Goal: Task Accomplishment & Management: Manage account settings

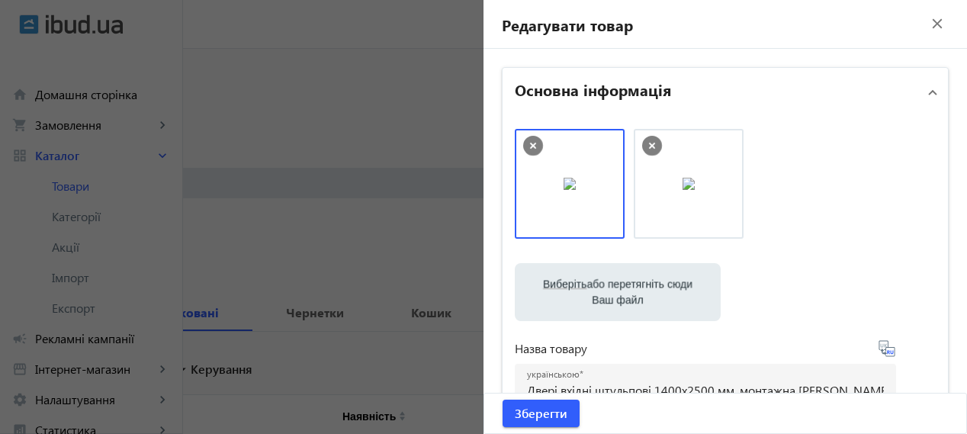
click at [927, 25] on mat-icon "close" at bounding box center [937, 23] width 23 height 23
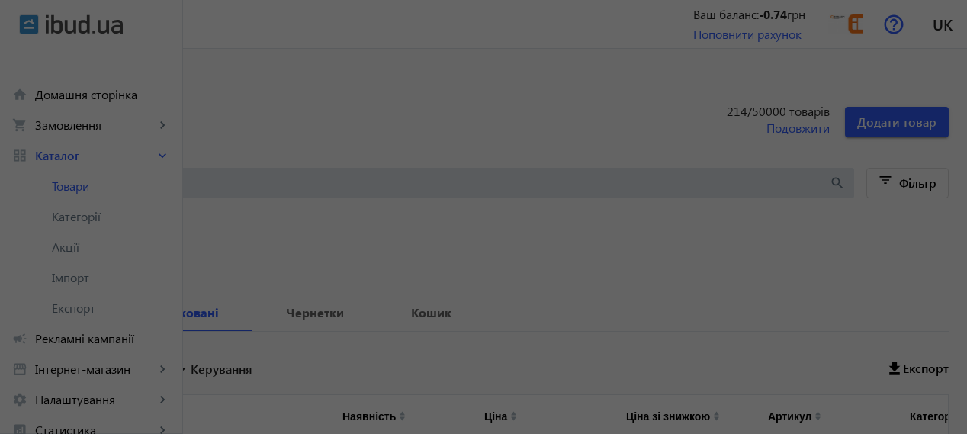
scroll to position [296, 0]
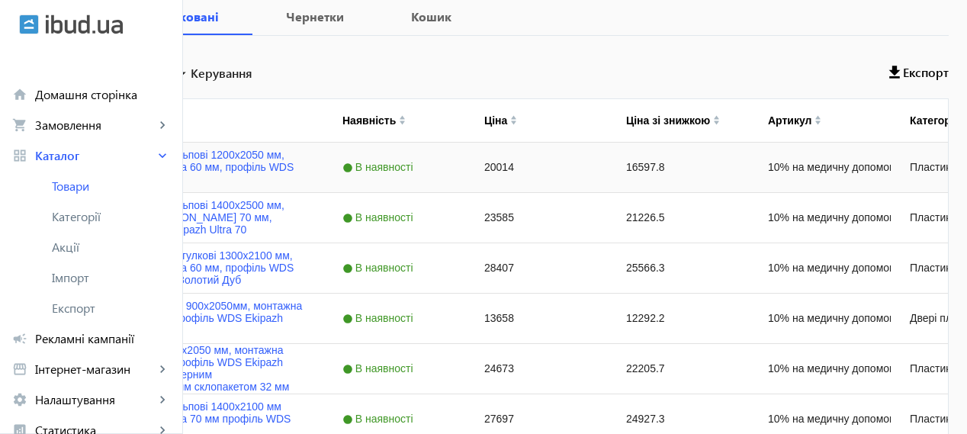
click at [51, 169] on input "Press Space to toggle row selection (unchecked)" at bounding box center [44, 167] width 14 height 14
checkbox input "true"
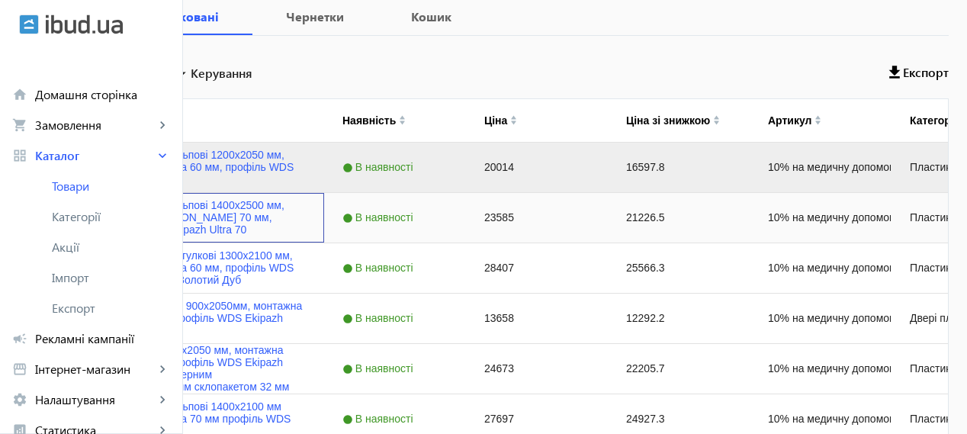
click at [51, 223] on input "Press Space to toggle row selection (unchecked)" at bounding box center [44, 217] width 14 height 14
checkbox input "true"
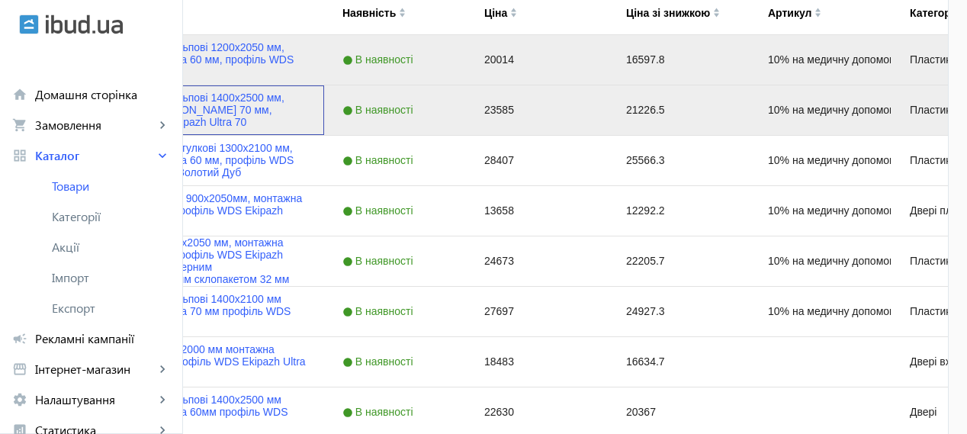
scroll to position [422, 0]
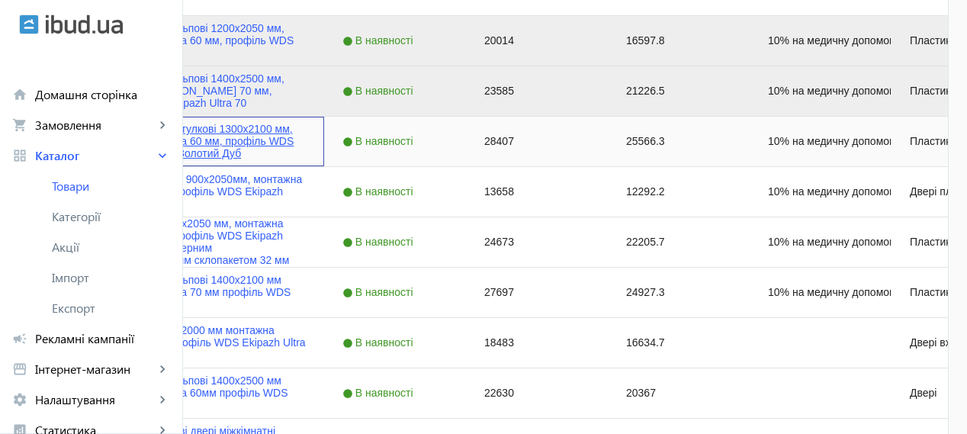
click at [306, 140] on link "Вхідні двері двостулкові 1300x2100 мм, монтажна ширина 60 мм, профіль WDS Ekipa…" at bounding box center [201, 141] width 209 height 37
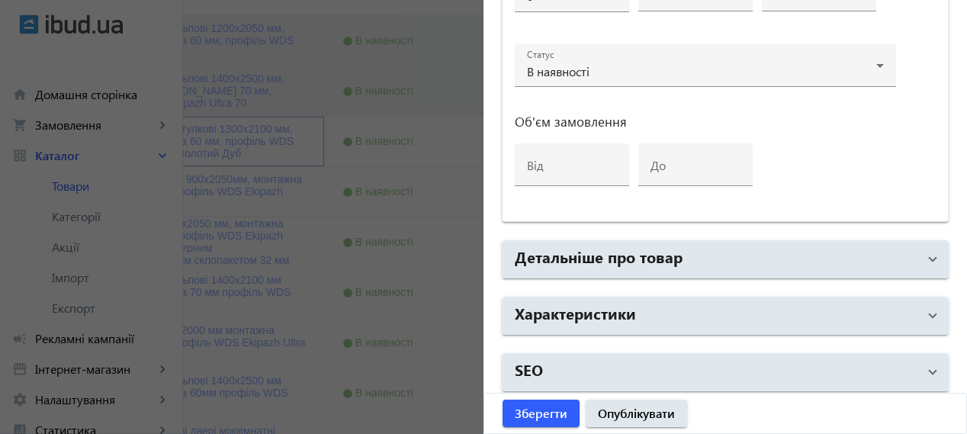
scroll to position [0, 0]
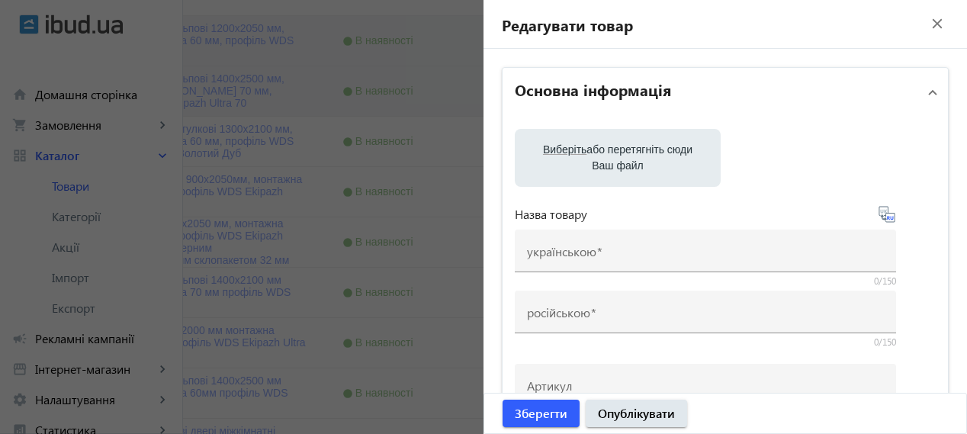
click at [933, 23] on mat-icon "close" at bounding box center [937, 23] width 23 height 23
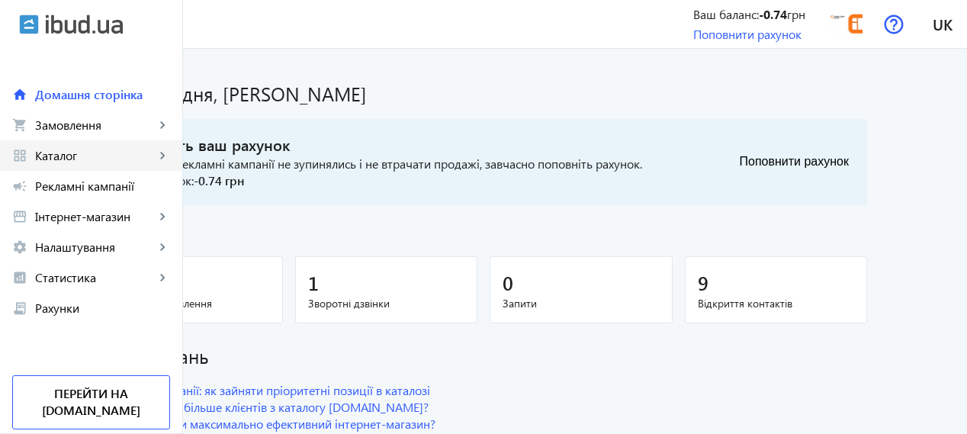
click at [130, 145] on link "grid_view Каталог keyboard_arrow_right" at bounding box center [91, 155] width 182 height 31
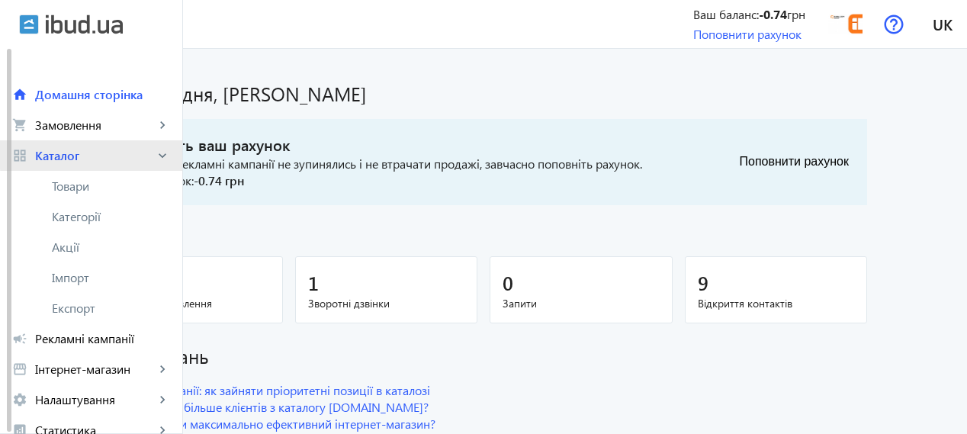
click at [95, 153] on span "Каталог" at bounding box center [95, 155] width 120 height 15
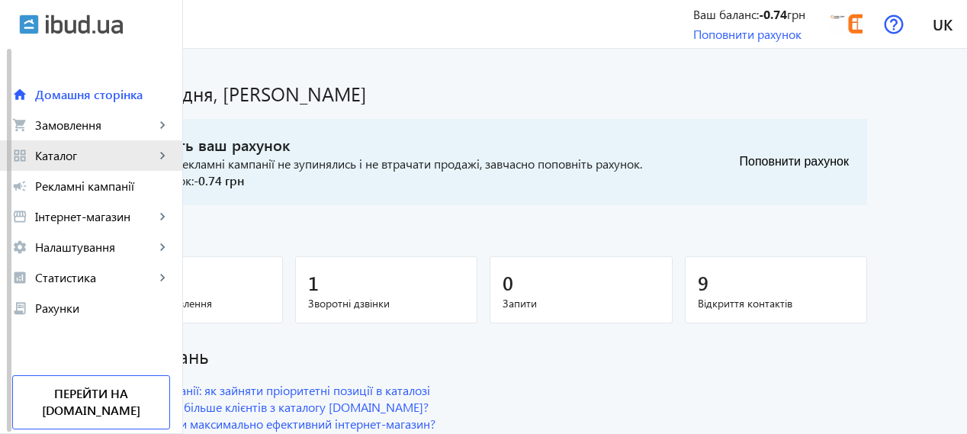
click at [95, 153] on span "Каталог" at bounding box center [95, 155] width 120 height 15
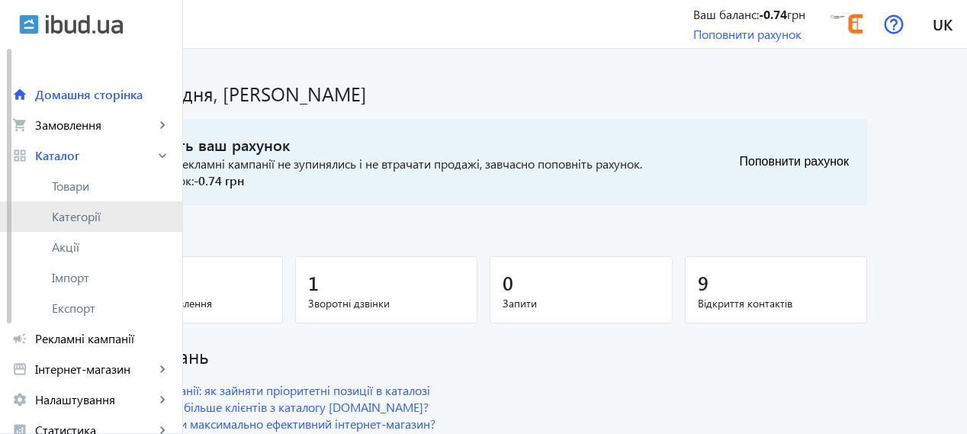
click at [100, 231] on link "Категорії" at bounding box center [91, 216] width 182 height 31
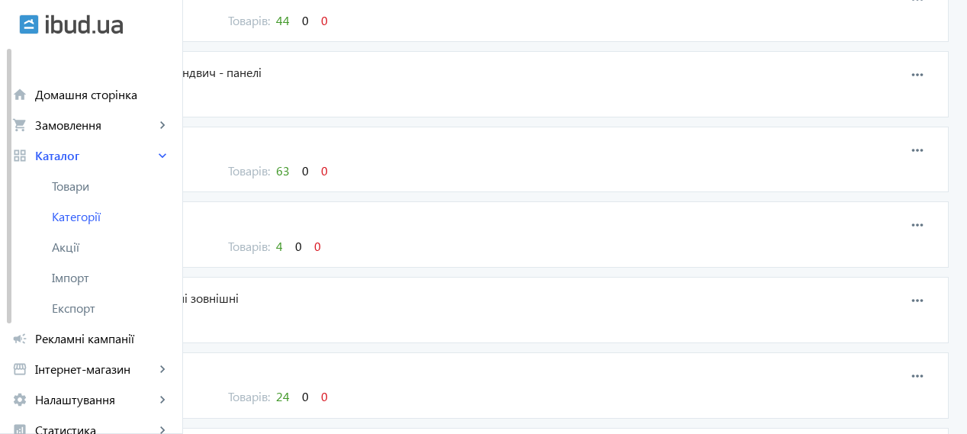
scroll to position [254, 0]
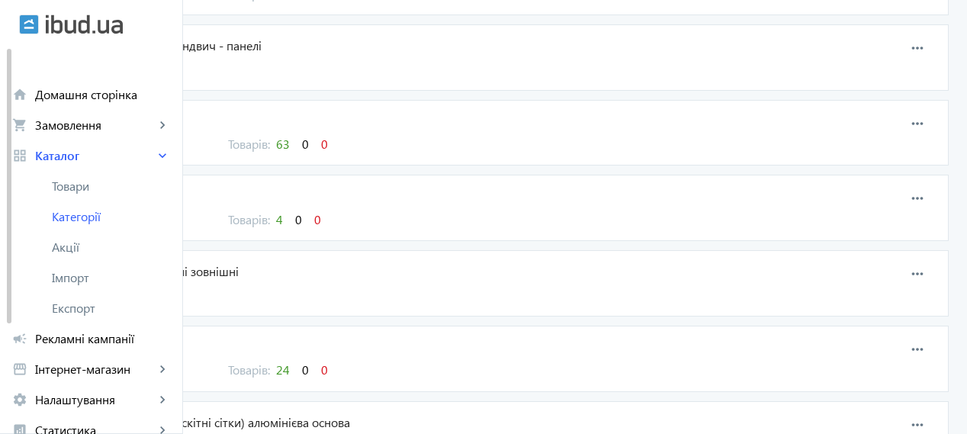
click at [290, 145] on span "63" at bounding box center [283, 144] width 14 height 16
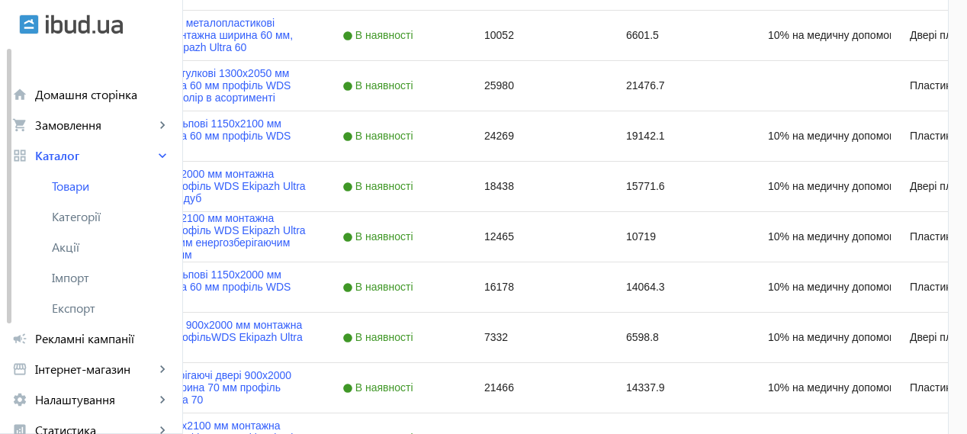
scroll to position [1659, 0]
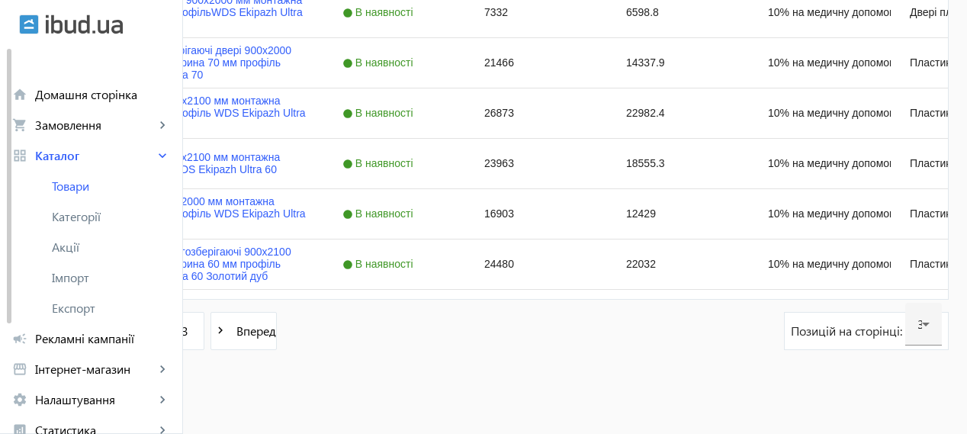
drag, startPoint x: 329, startPoint y: 336, endPoint x: 363, endPoint y: 347, distance: 35.5
click at [163, 336] on link "2" at bounding box center [144, 331] width 38 height 38
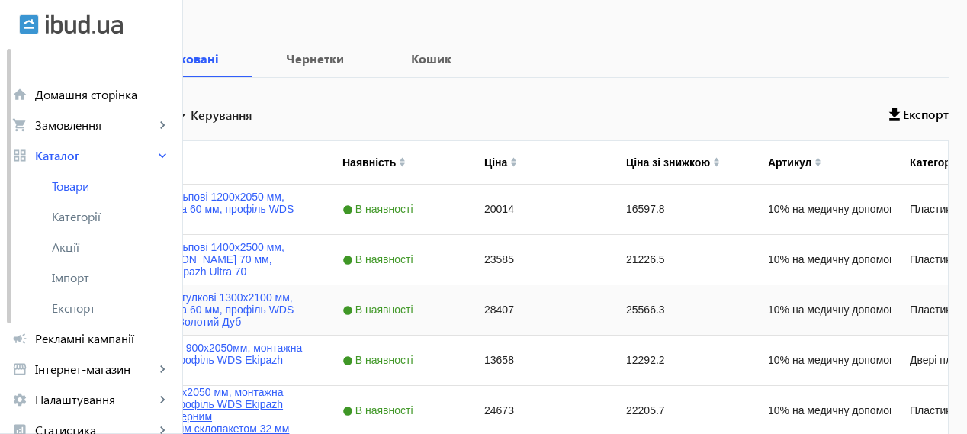
scroll to position [381, 0]
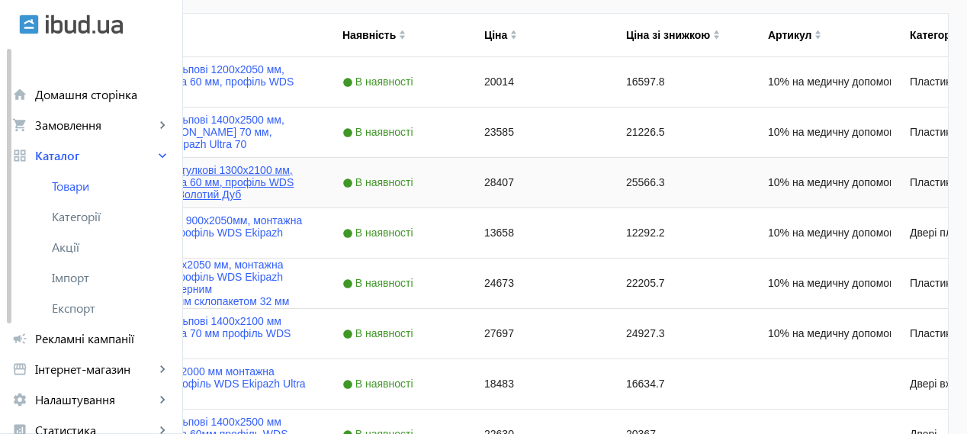
click at [306, 173] on link "Вхідні двері двостулкові 1300x2100 мм, монтажна ширина 60 мм, профіль WDS Ekipa…" at bounding box center [201, 182] width 209 height 37
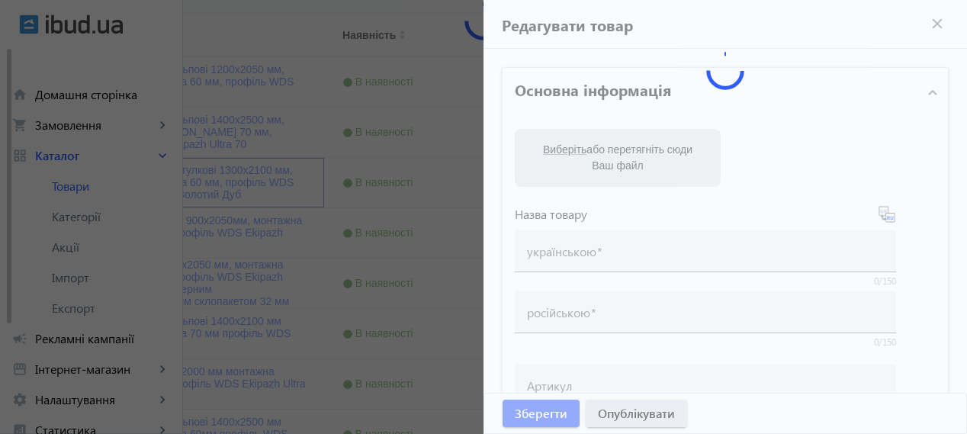
type input "Вхідні двері двостулкові 1300x2100 мм, монтажна ширина 60 мм, профіль WDS Ekipa…"
type input "Входная дверь двустворчатая 1300x2100 мм, монтажная ширина 60 мм, профиль WDS E…"
type input "10% на медичну допомогу пораненим"
type input "28407"
type input "1"
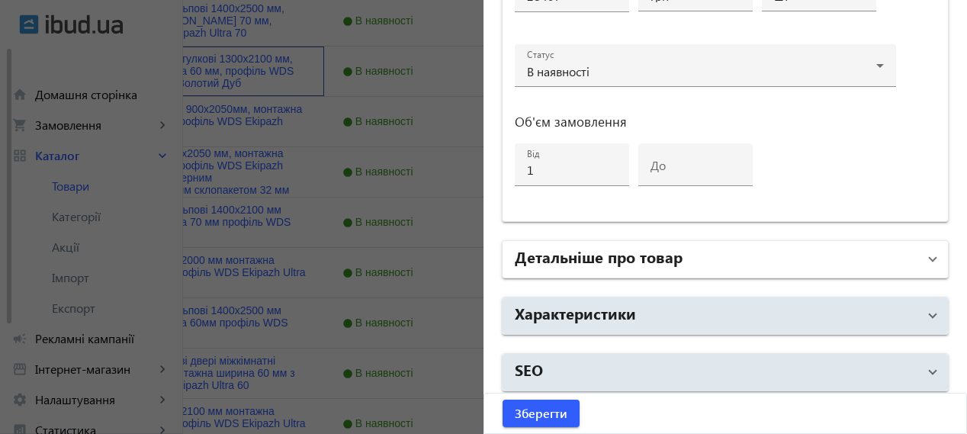
scroll to position [508, 0]
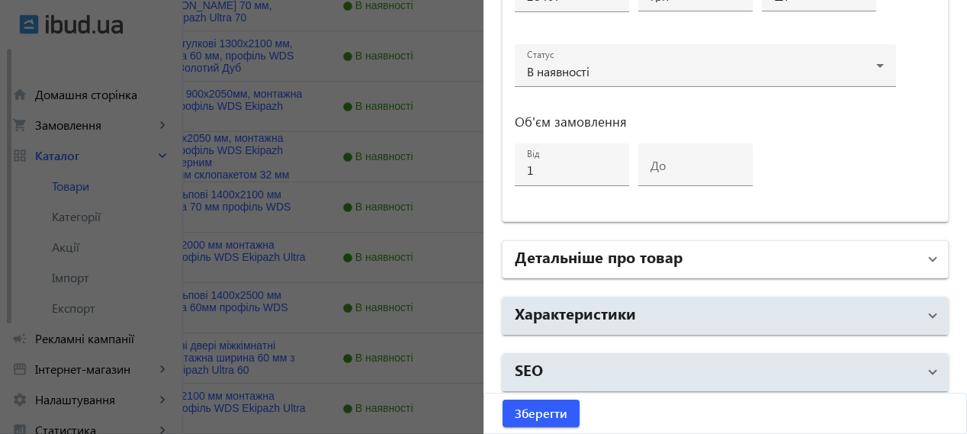
click at [673, 252] on h2 "Детальніше про товар" at bounding box center [599, 256] width 168 height 21
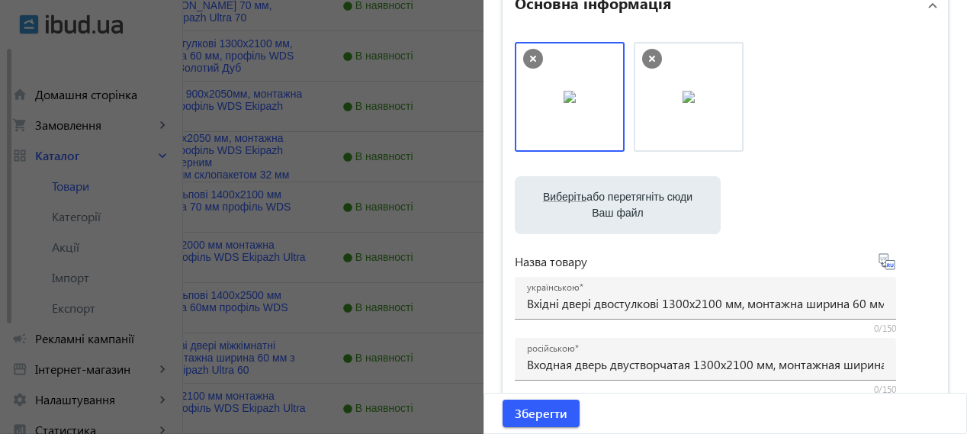
scroll to position [0, 0]
